Goal: Transaction & Acquisition: Book appointment/travel/reservation

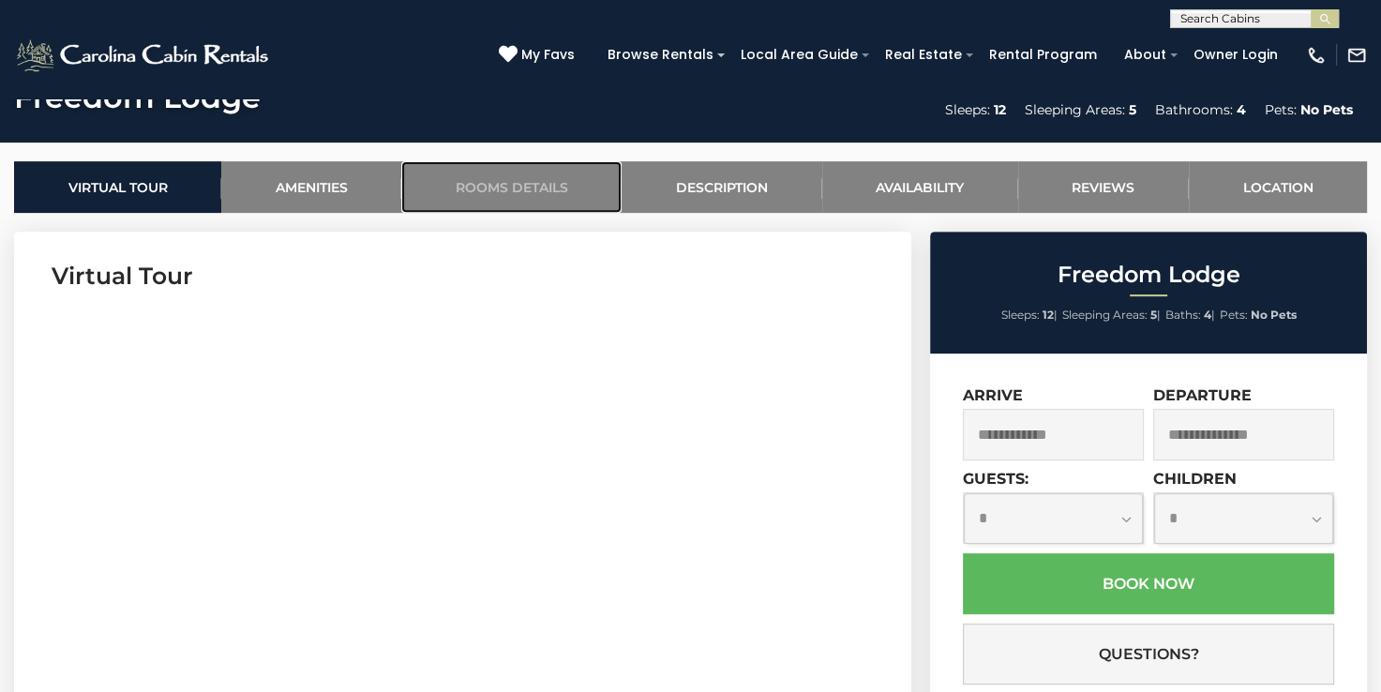
scroll to position [866, 0]
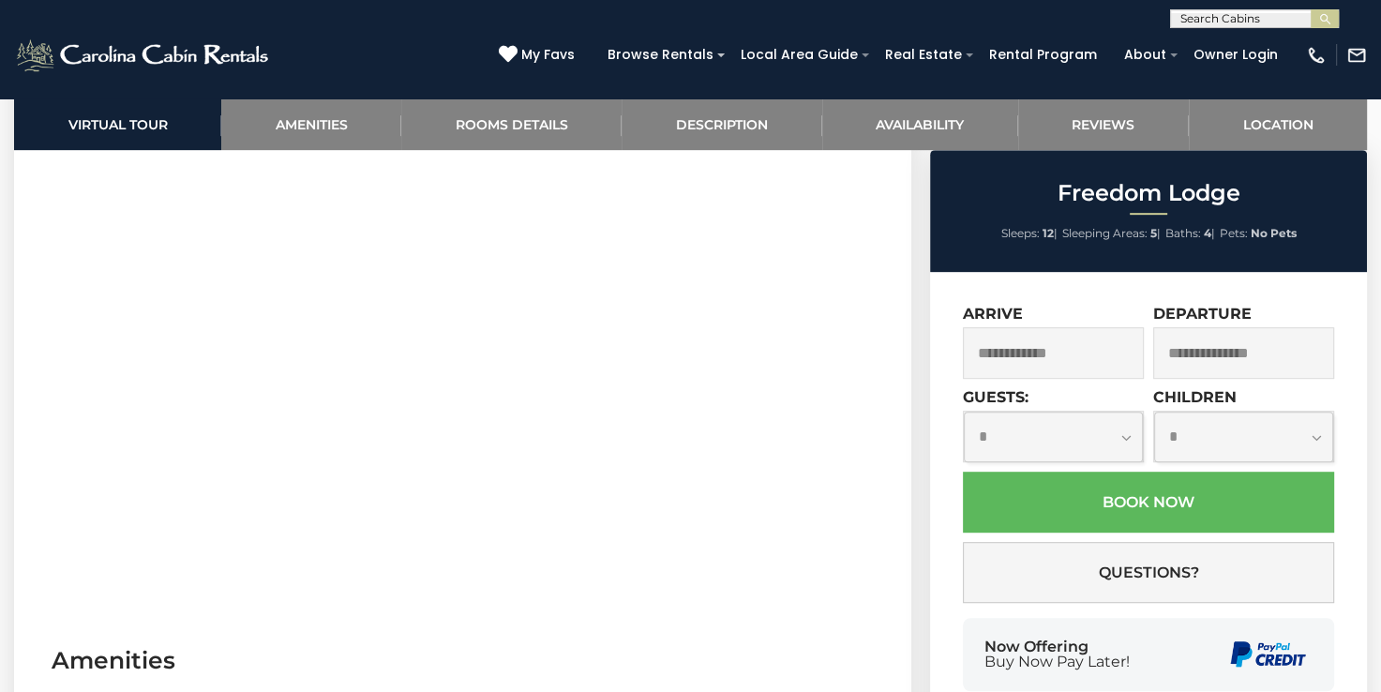
click at [1073, 339] on input "text" at bounding box center [1053, 353] width 181 height 52
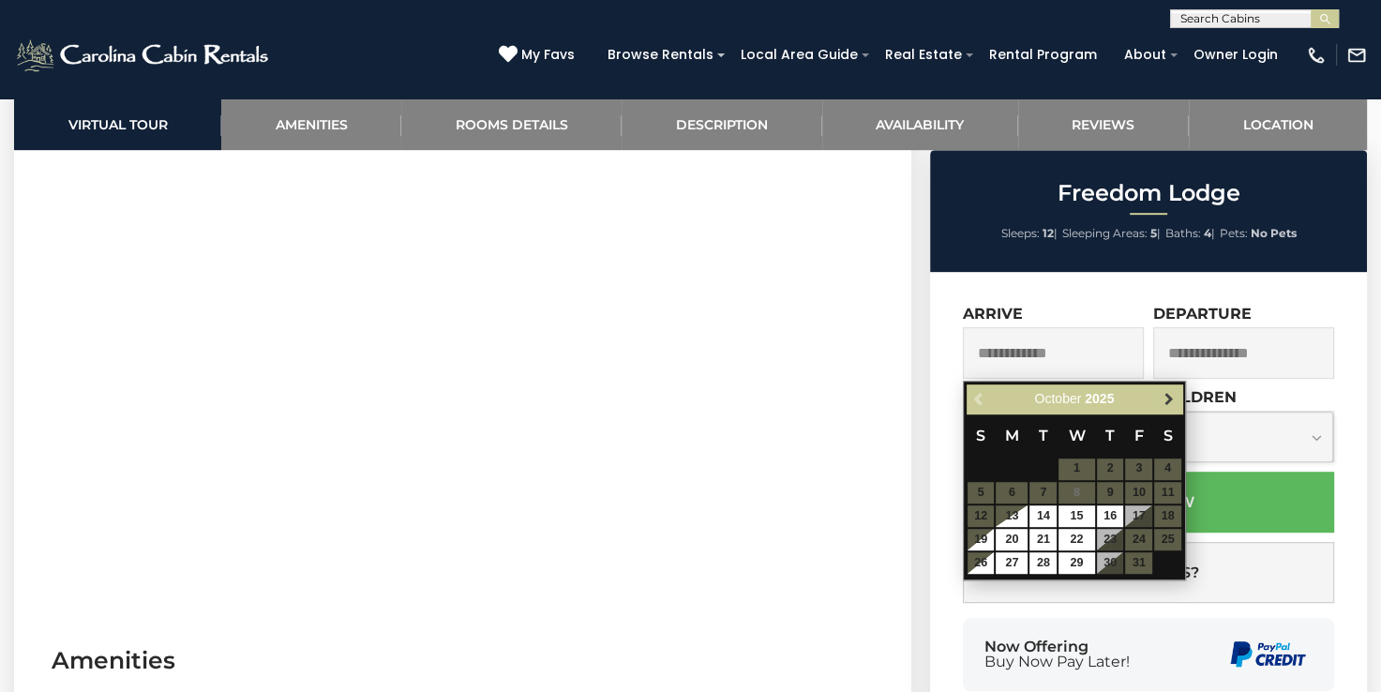
click at [1169, 394] on span "Next" at bounding box center [1168, 398] width 15 height 15
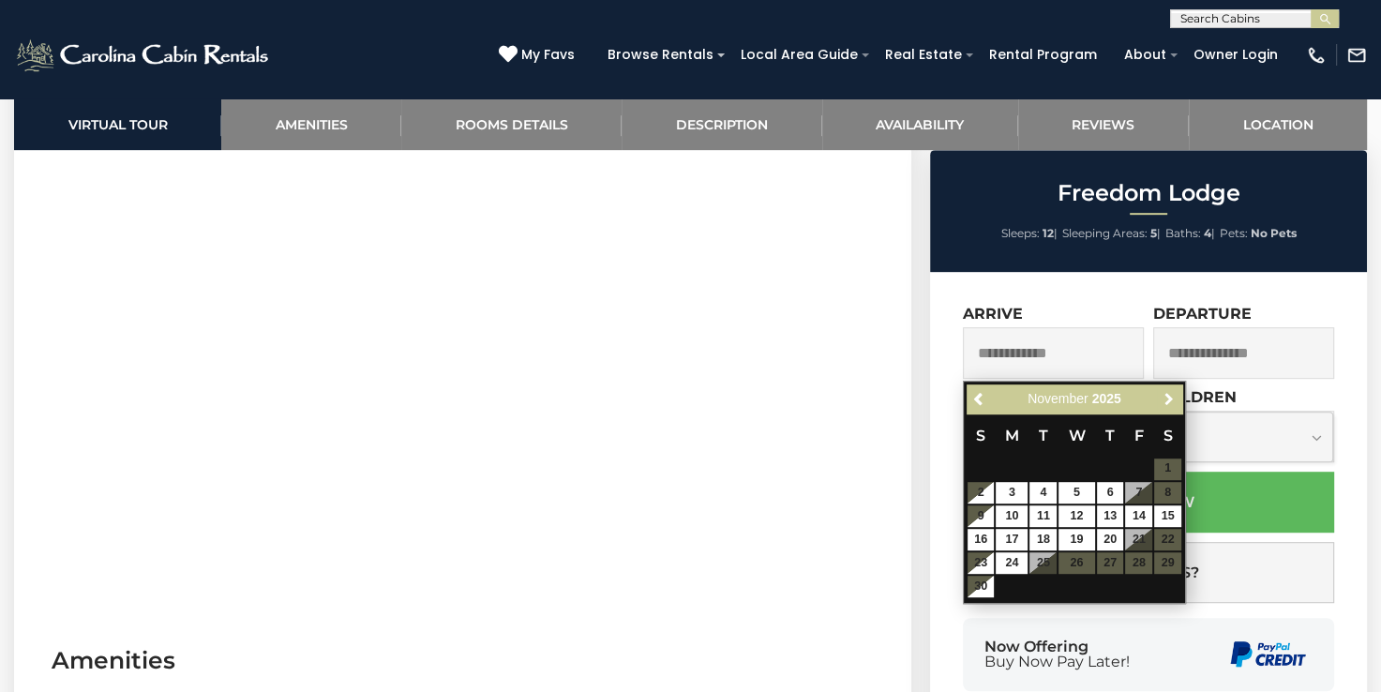
click at [1169, 394] on span "Next" at bounding box center [1168, 398] width 15 height 15
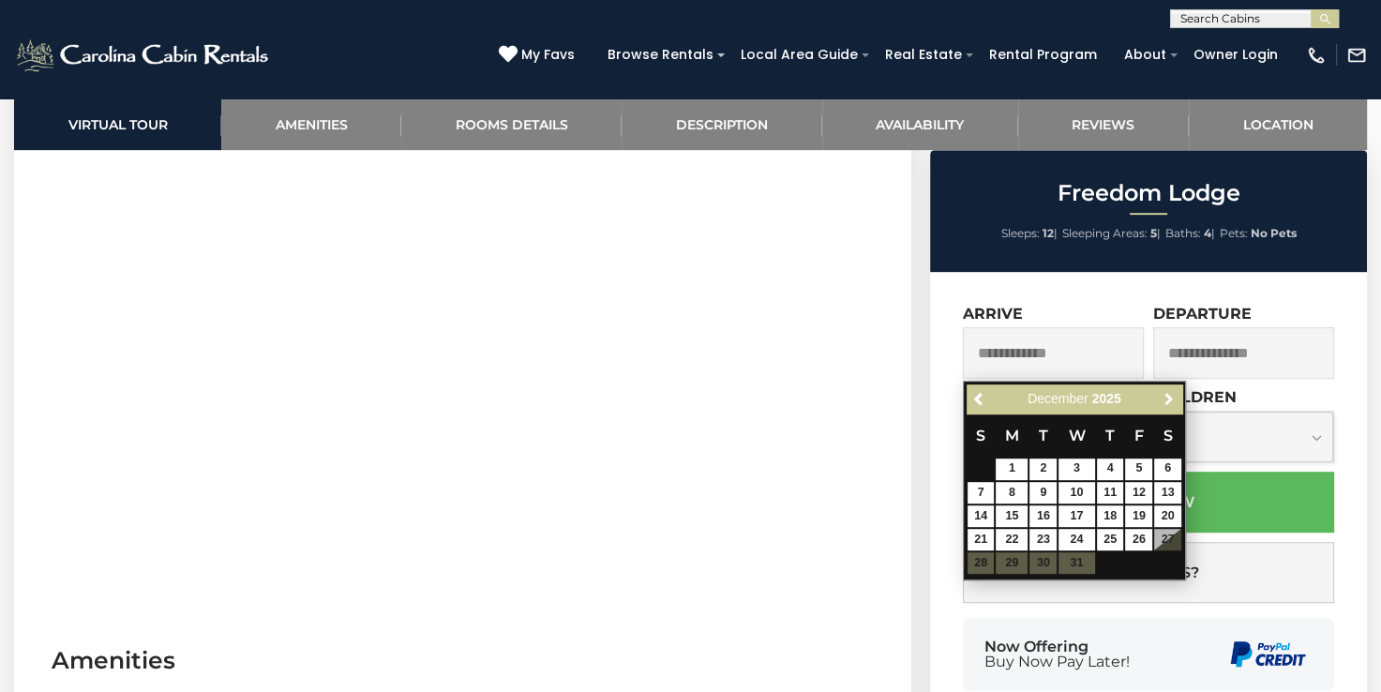
click at [1169, 394] on span "Next" at bounding box center [1168, 398] width 15 height 15
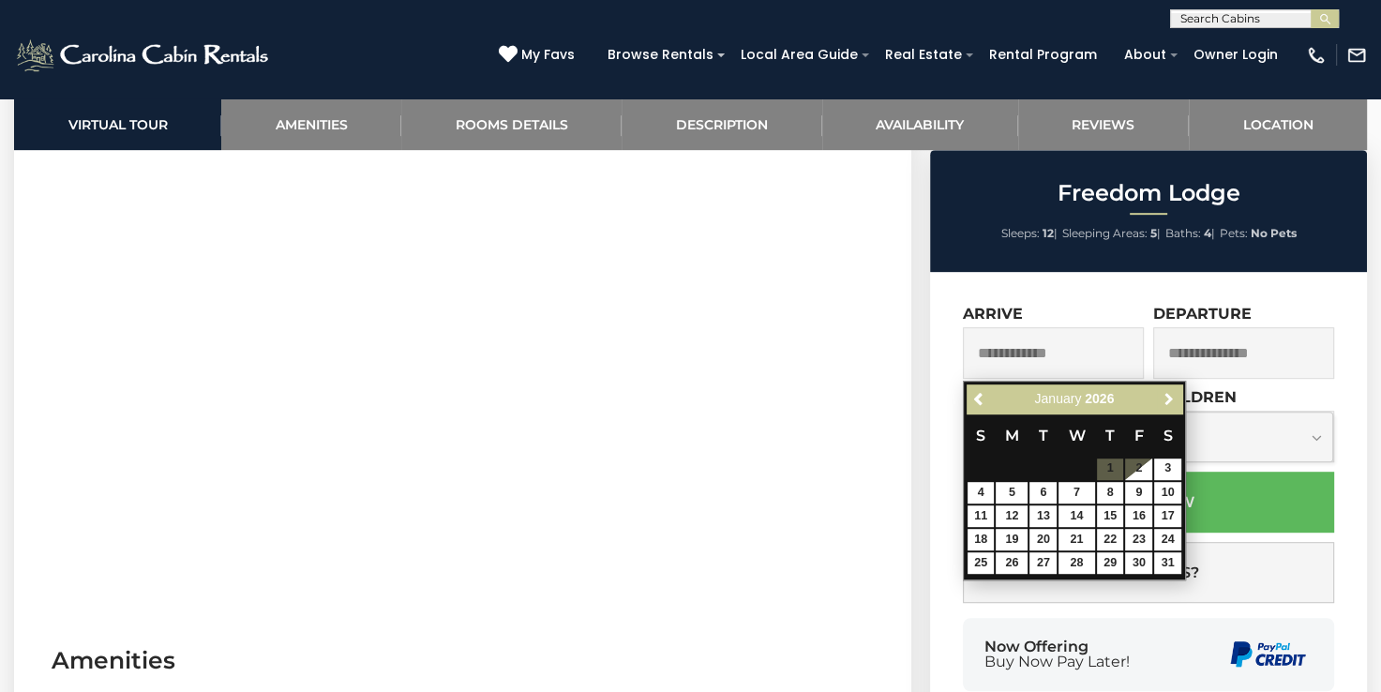
click at [1169, 394] on span "Next" at bounding box center [1168, 398] width 15 height 15
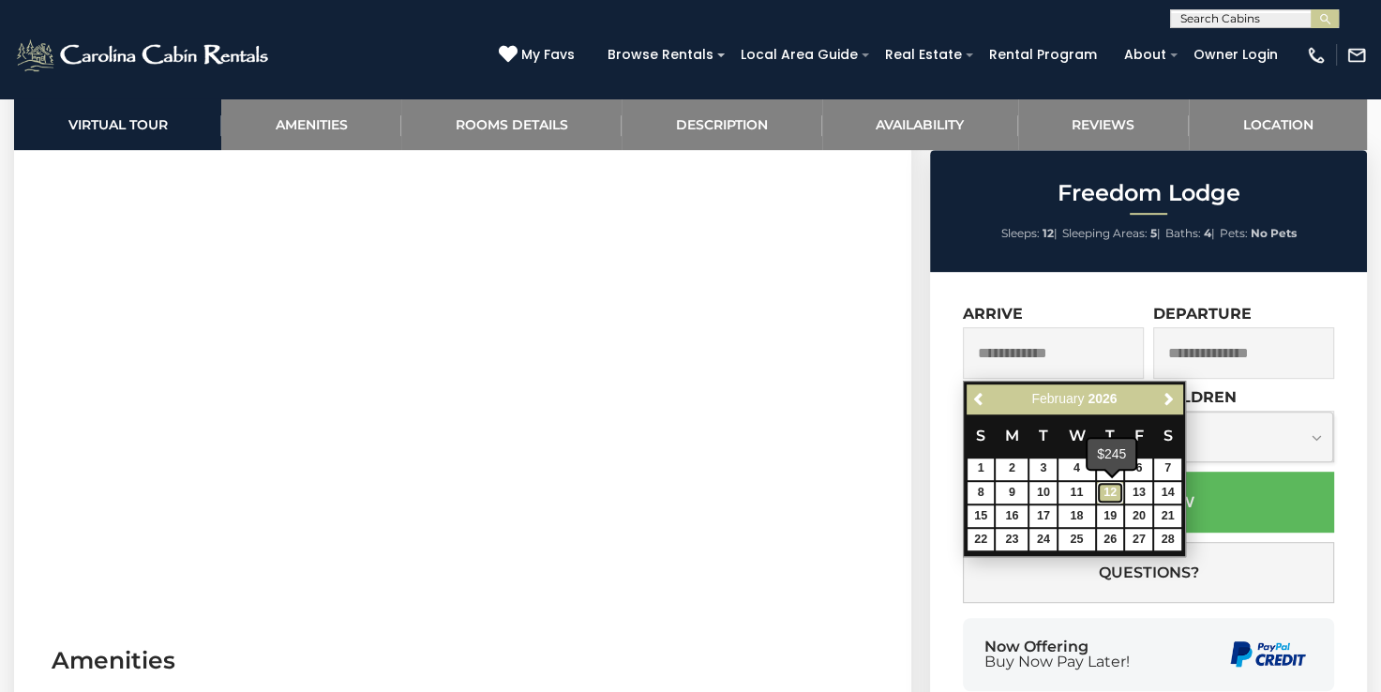
click at [1108, 488] on link "12" at bounding box center [1110, 493] width 27 height 22
type input "**********"
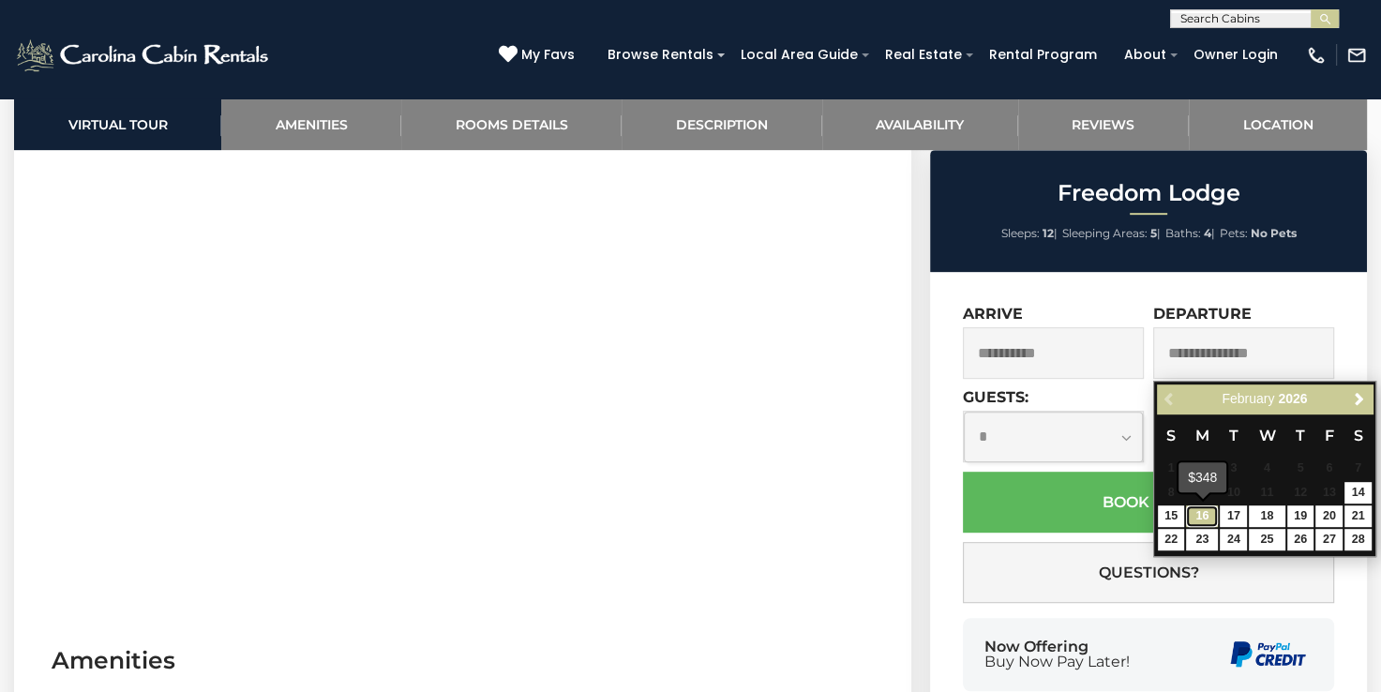
click at [1203, 516] on link "16" at bounding box center [1202, 516] width 32 height 22
type input "**********"
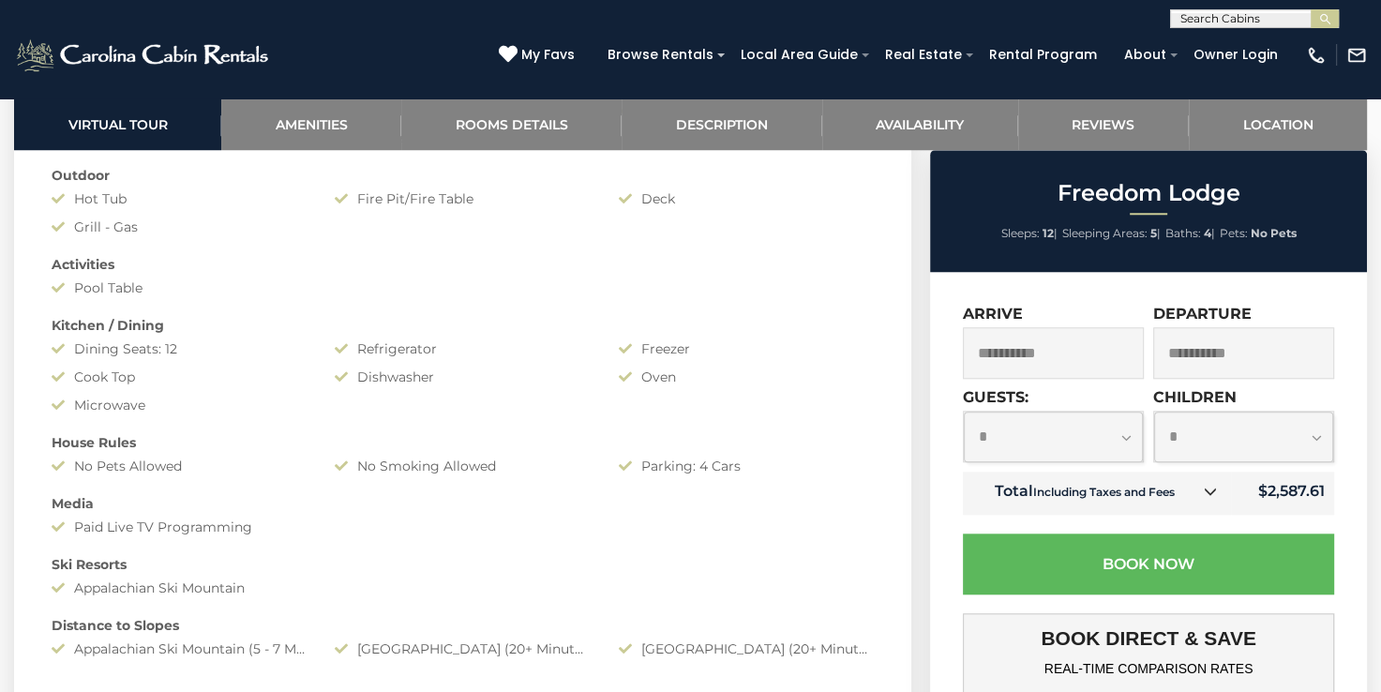
scroll to position [960, 0]
